Goal: Task Accomplishment & Management: Manage account settings

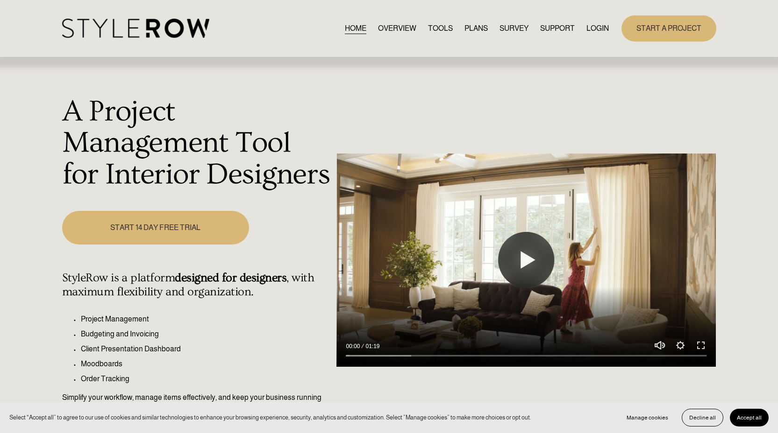
click at [605, 28] on link "LOGIN" at bounding box center [597, 28] width 22 height 13
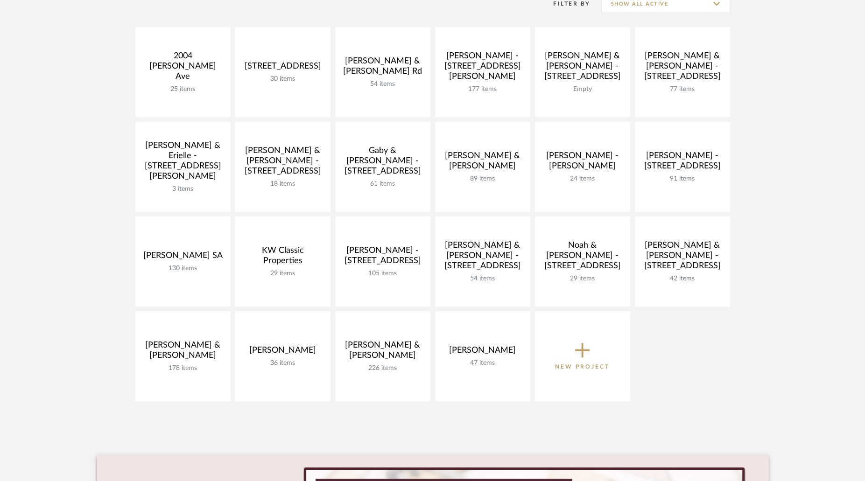
scroll to position [200, 0]
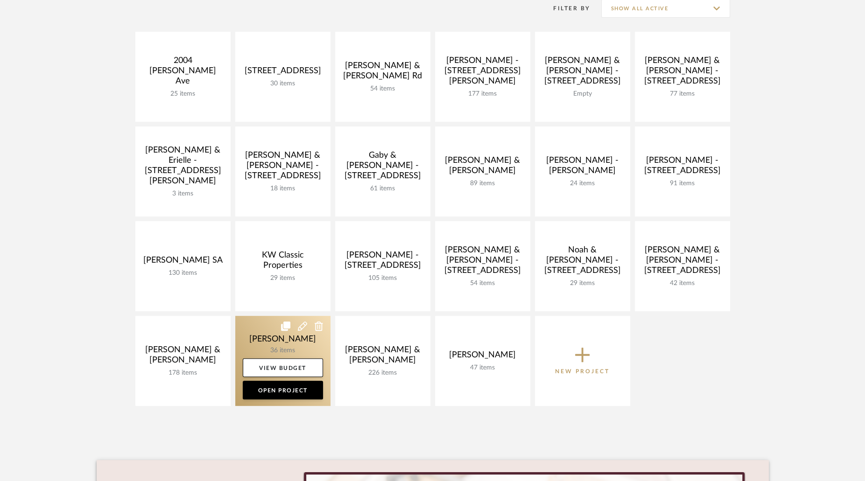
click at [299, 351] on link at bounding box center [282, 361] width 95 height 90
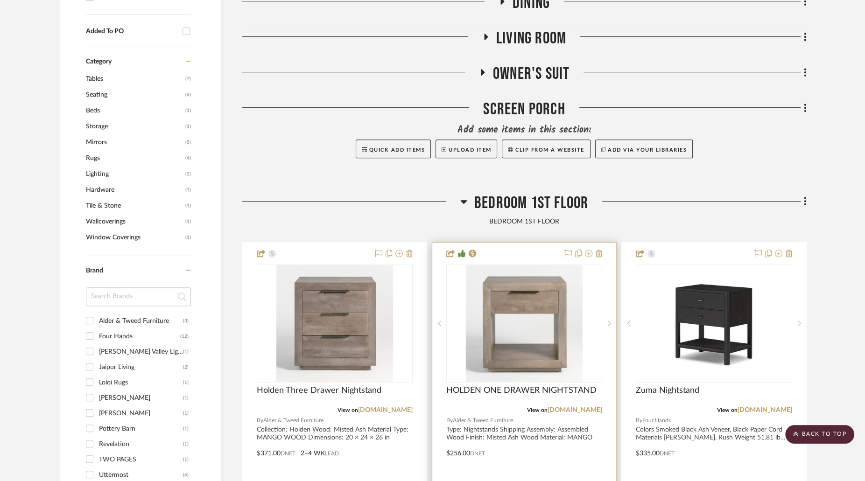
scroll to position [566, 0]
click at [514, 322] on img "0" at bounding box center [524, 322] width 117 height 117
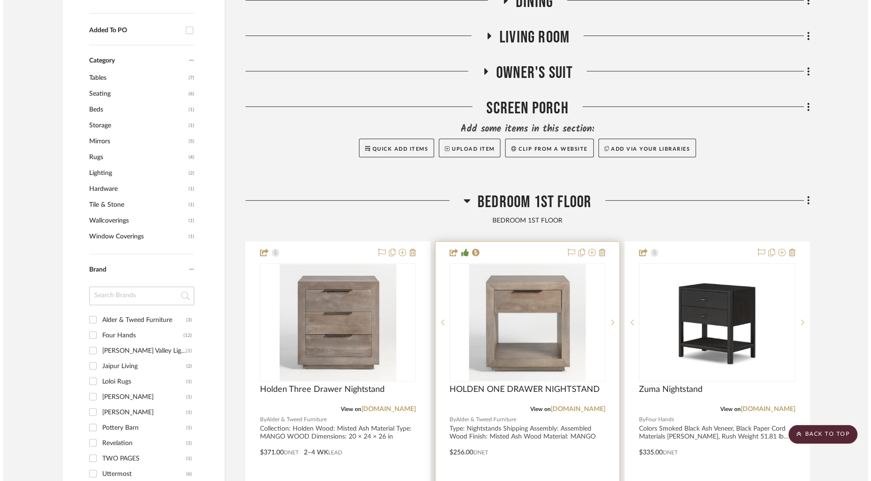
scroll to position [0, 0]
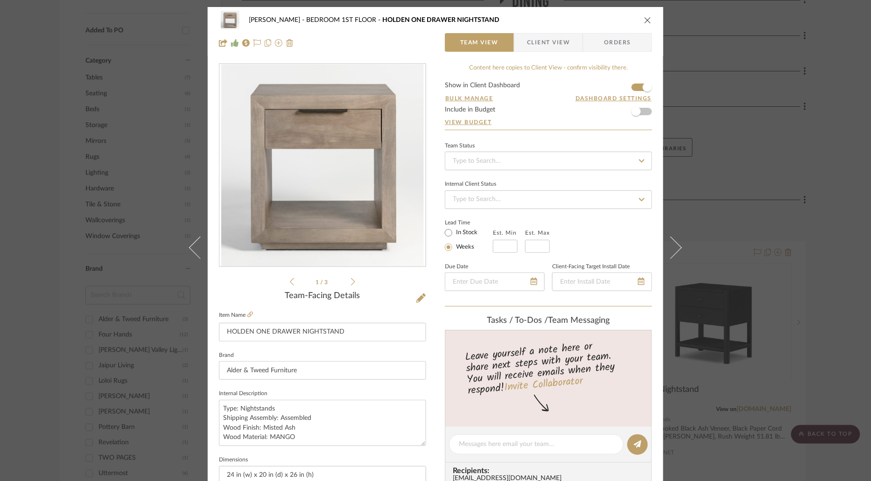
click at [540, 41] on span "Client View" at bounding box center [548, 42] width 43 height 19
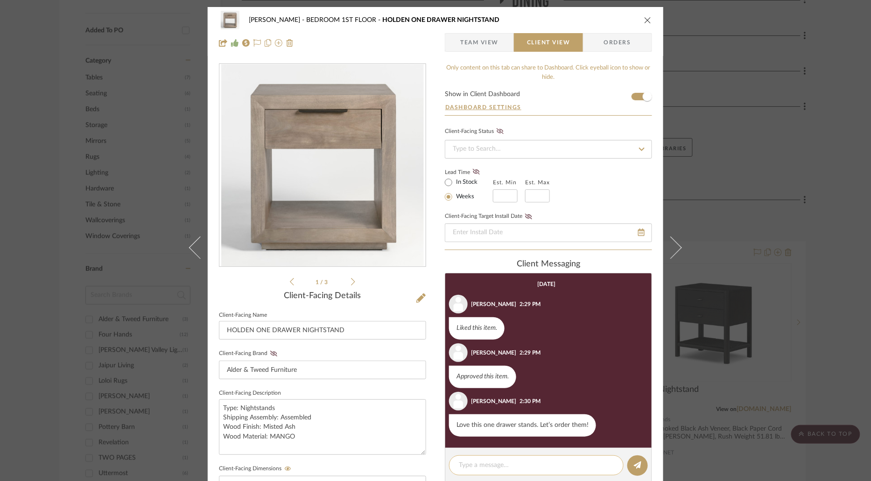
click at [489, 467] on textarea at bounding box center [536, 466] width 155 height 10
type textarea "ORDERED - in stock"
click at [634, 465] on icon at bounding box center [637, 465] width 7 height 7
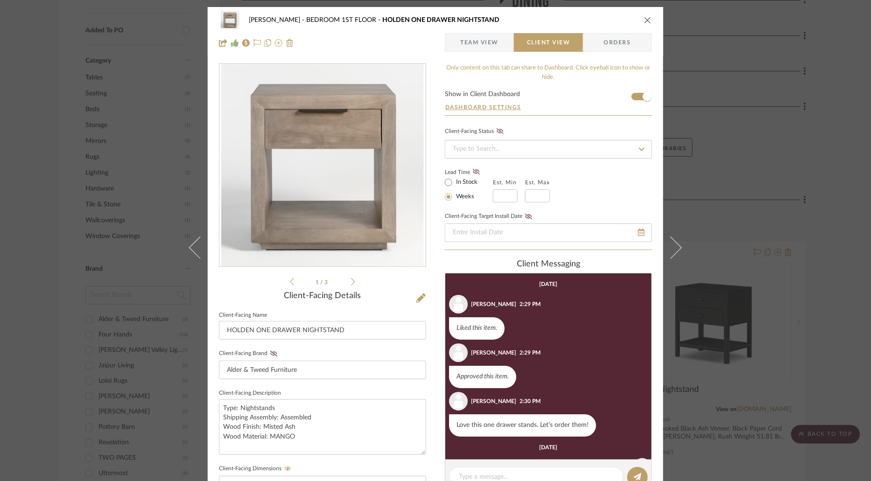
scroll to position [55, 0]
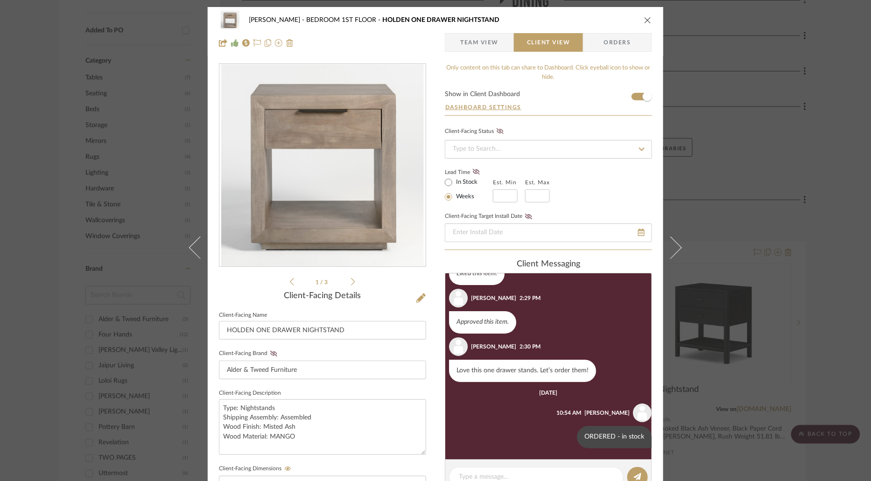
click at [644, 21] on icon "close" at bounding box center [647, 19] width 7 height 7
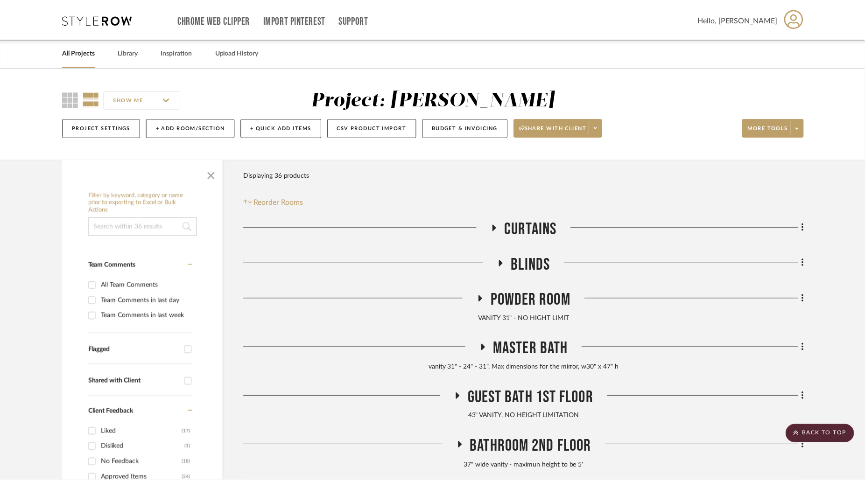
scroll to position [566, 0]
